Goal: Navigation & Orientation: Understand site structure

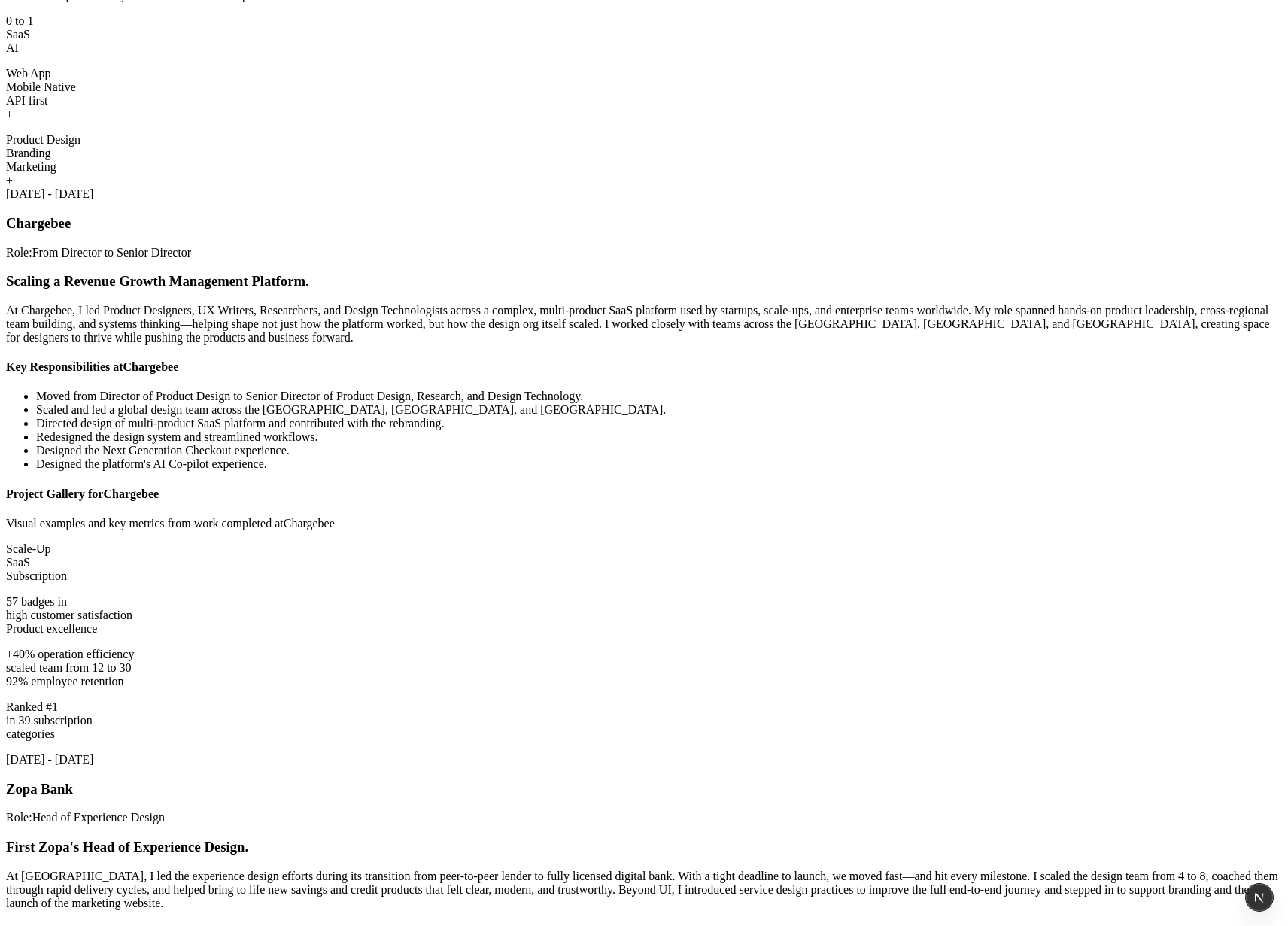
scroll to position [2354, 0]
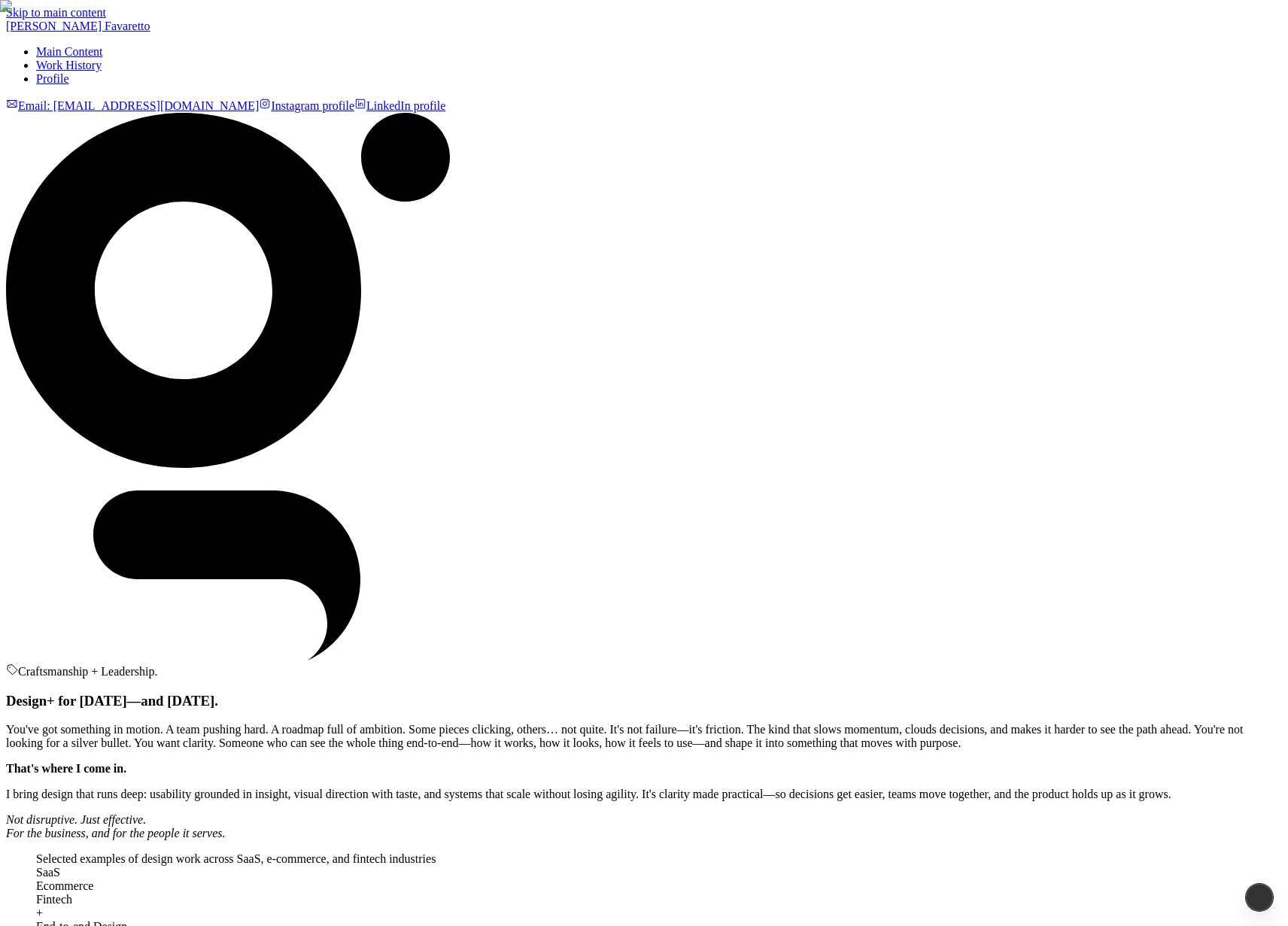
scroll to position [2354, 0]
click at [366, 97] on icon "Connect with Gianni Favaretto on LinkedIn (opens in new tab)" at bounding box center [360, 104] width 12 height 12
click at [271, 97] on icon "Follow Gianni Favaretto on Instagram (opens in new tab)" at bounding box center [265, 104] width 12 height 12
